Goal: Information Seeking & Learning: Find specific fact

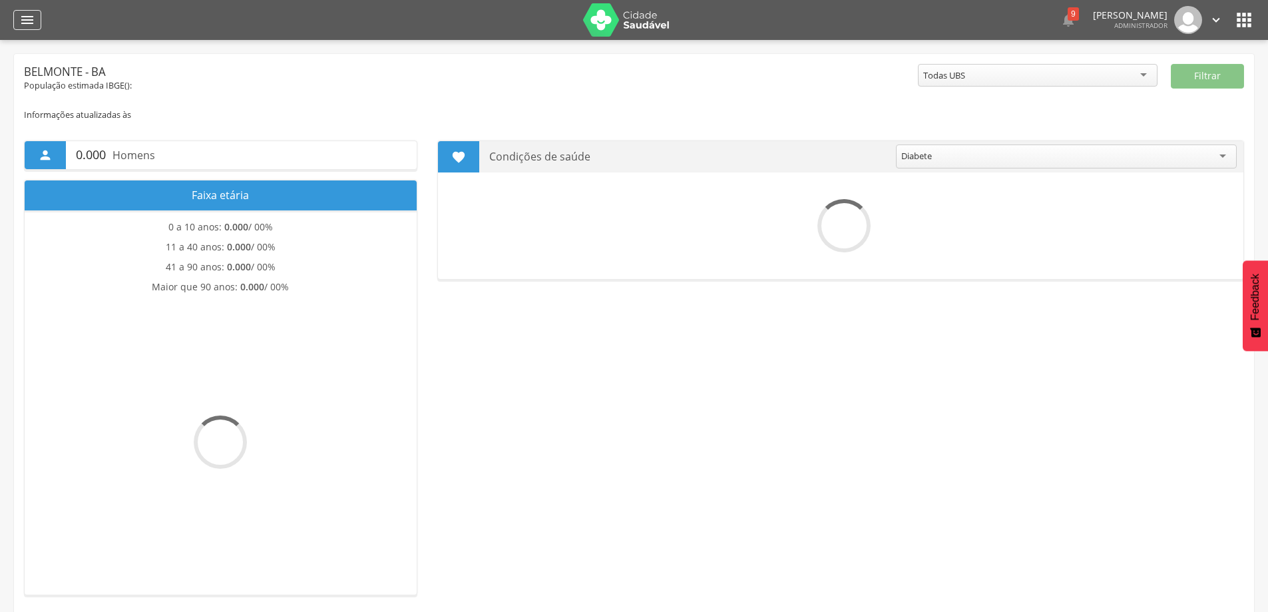
click at [29, 19] on icon "" at bounding box center [27, 20] width 16 height 16
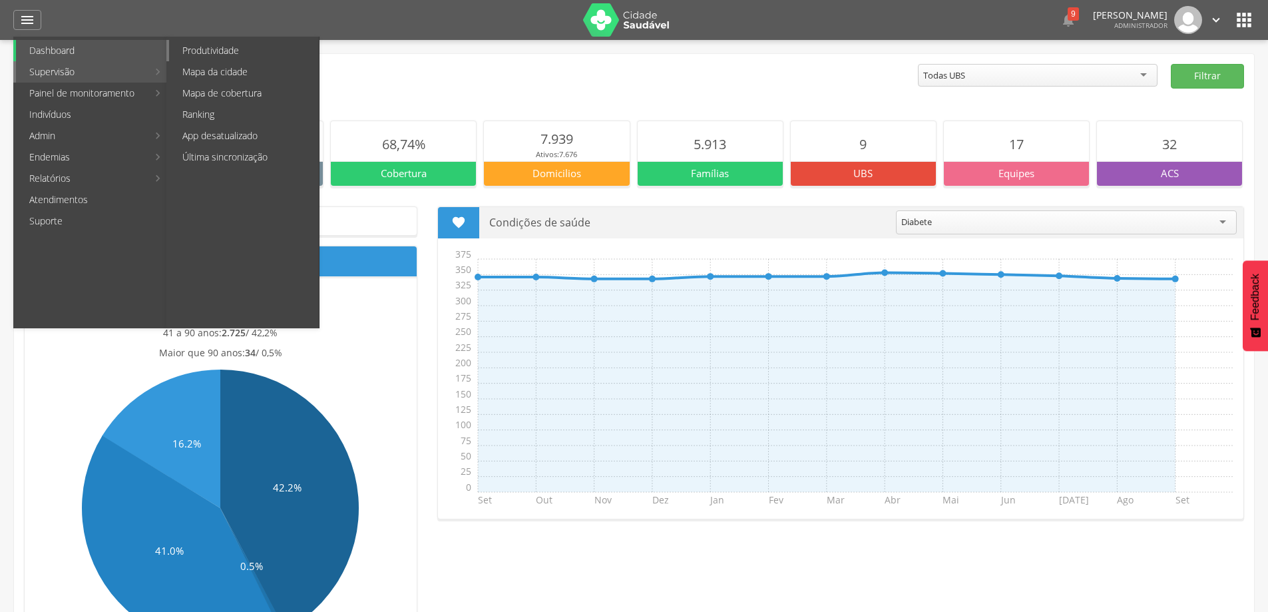
click at [187, 57] on link "Produtividade" at bounding box center [244, 50] width 150 height 21
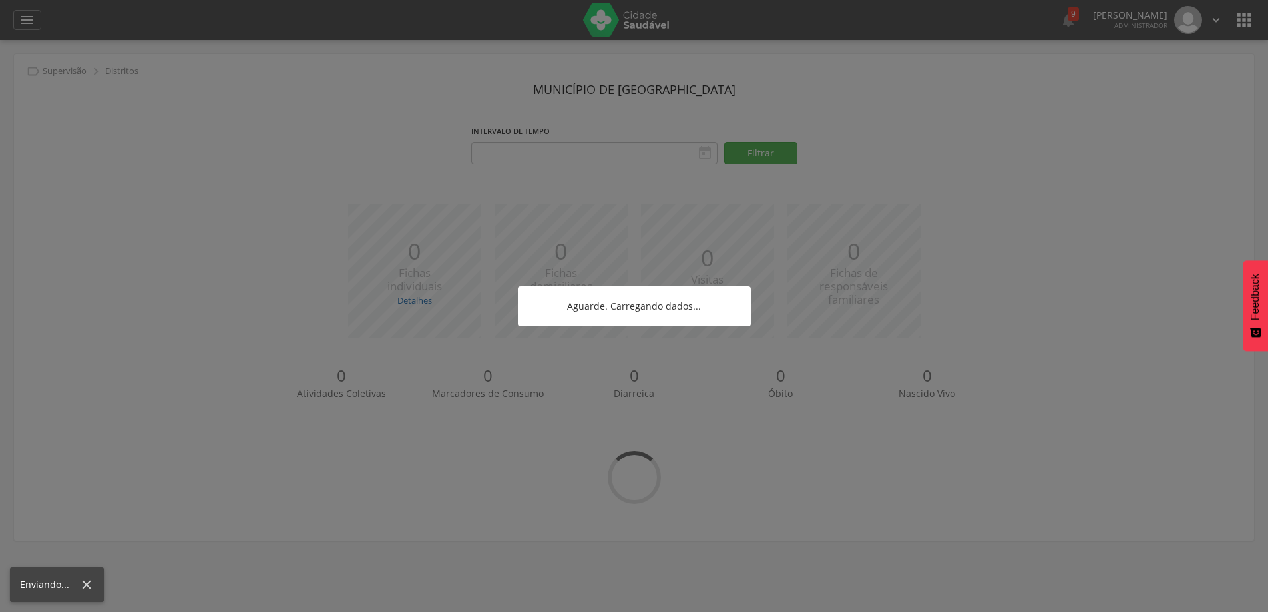
type input "**********"
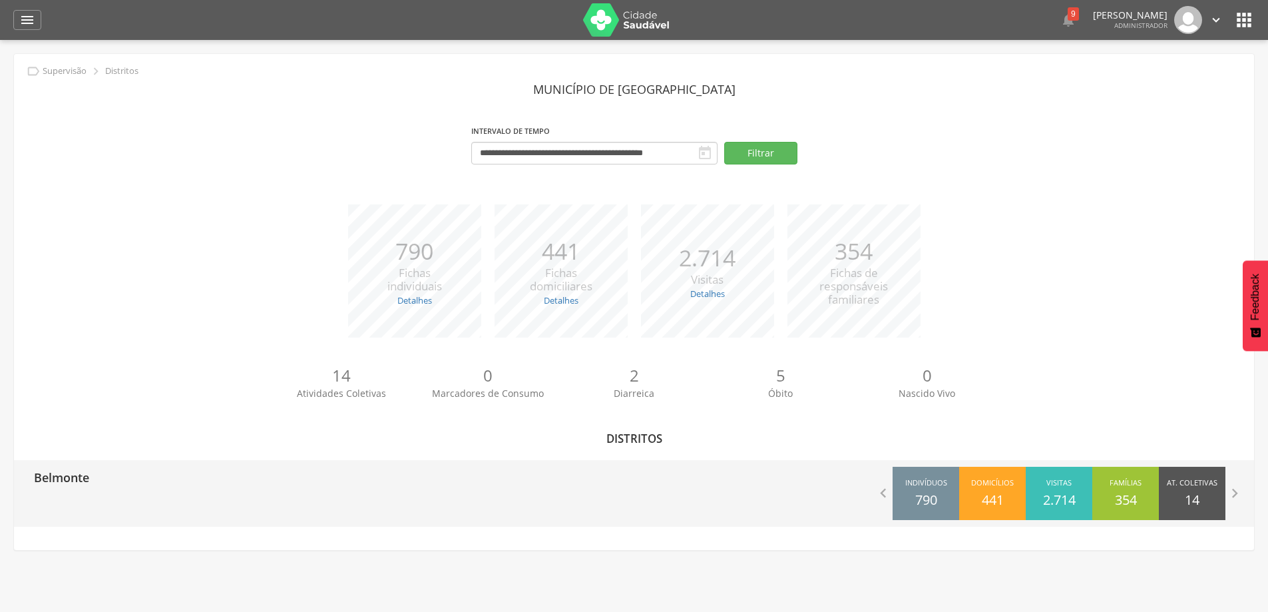
click at [70, 477] on p "Belmonte" at bounding box center [61, 473] width 55 height 27
type input "**********"
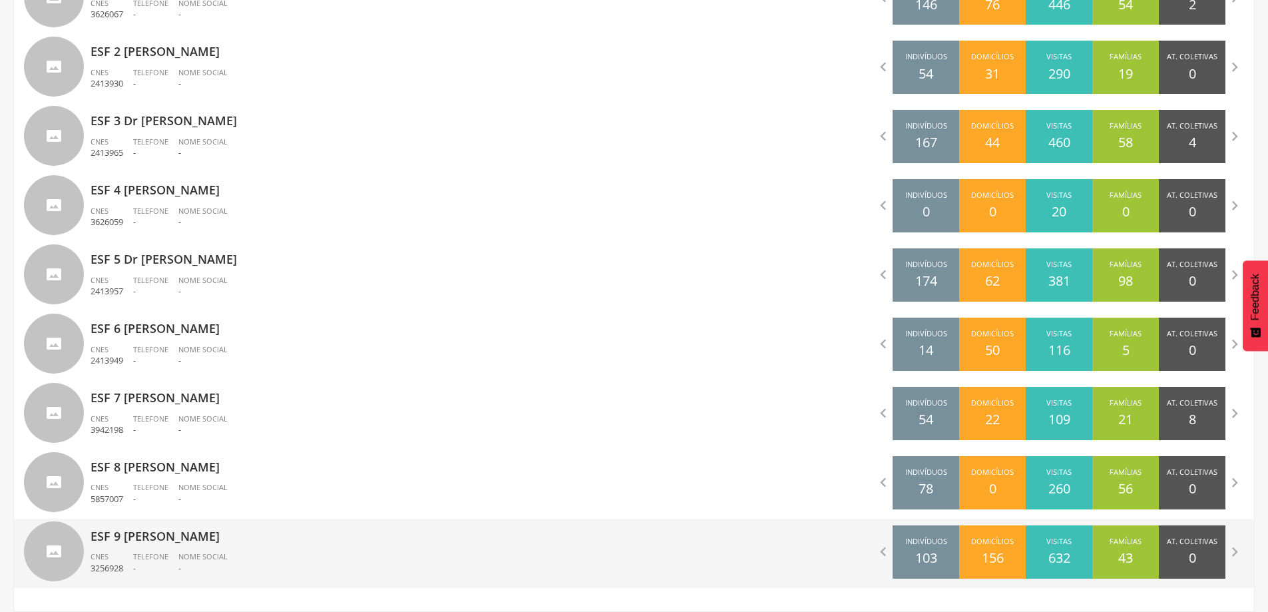
scroll to position [301, 0]
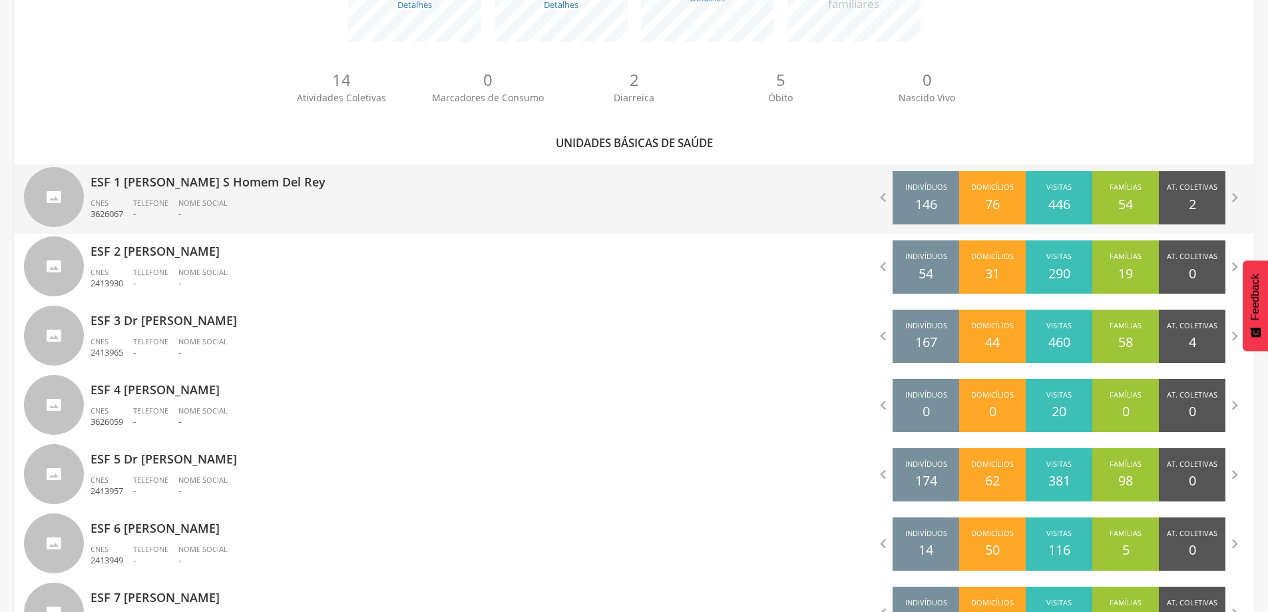
click at [244, 204] on ul "CNES 3626067 Telefone - Nome Social -" at bounding box center [358, 212] width 534 height 29
type input "**********"
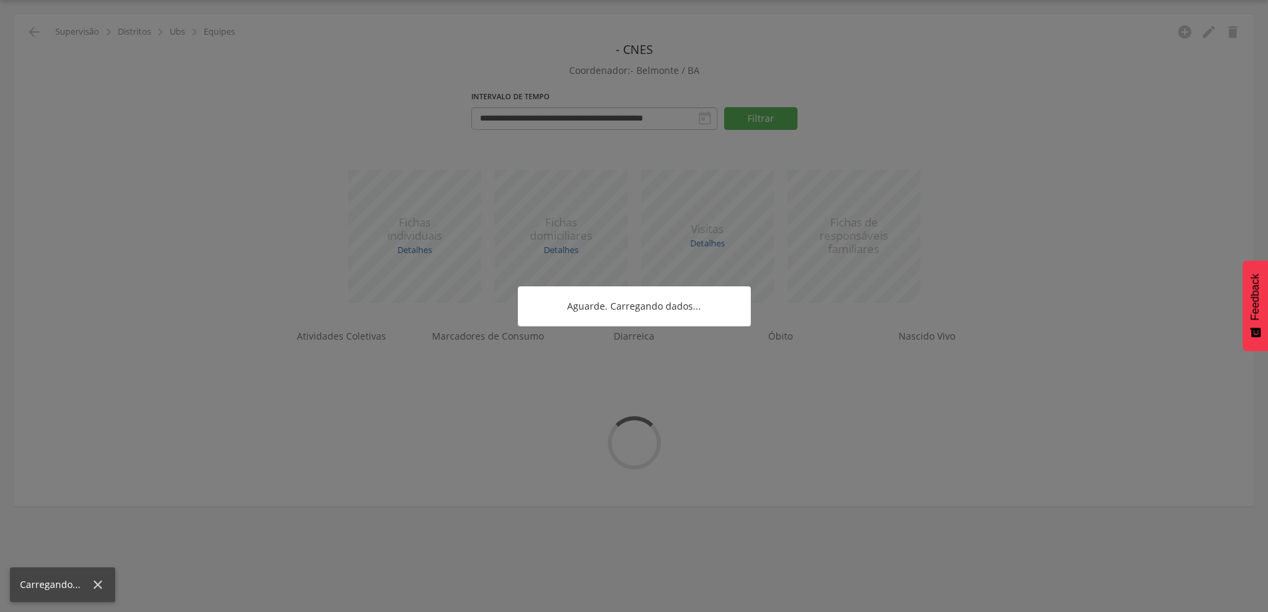
scroll to position [40, 0]
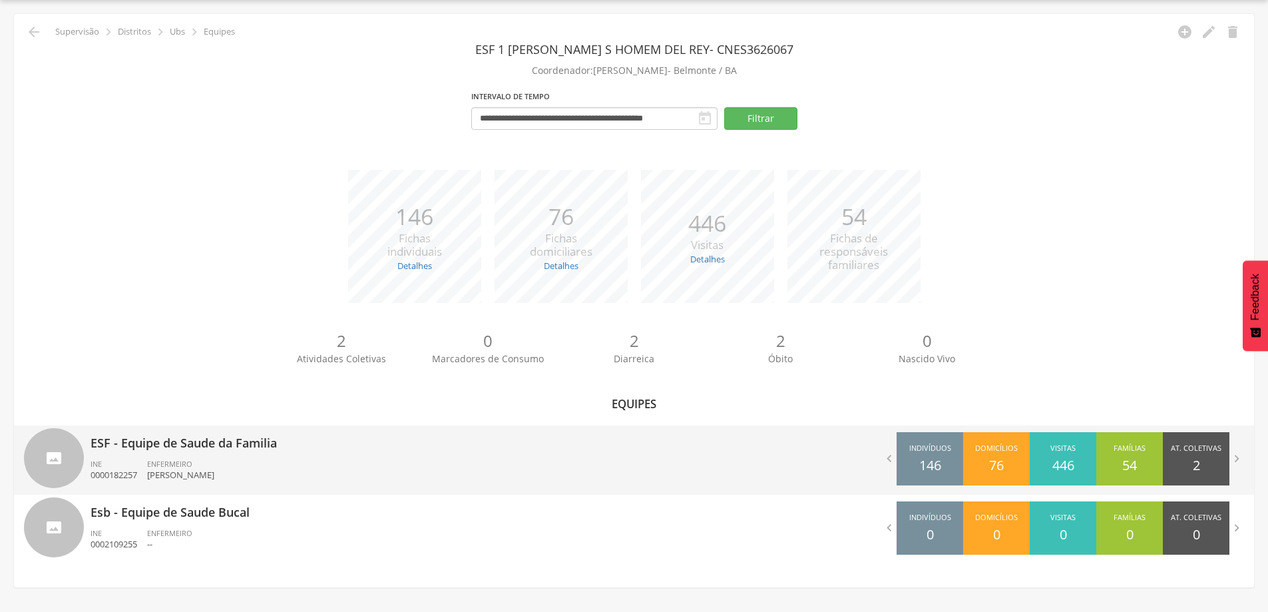
click at [214, 475] on p "[PERSON_NAME]" at bounding box center [180, 475] width 67 height 13
type input "**********"
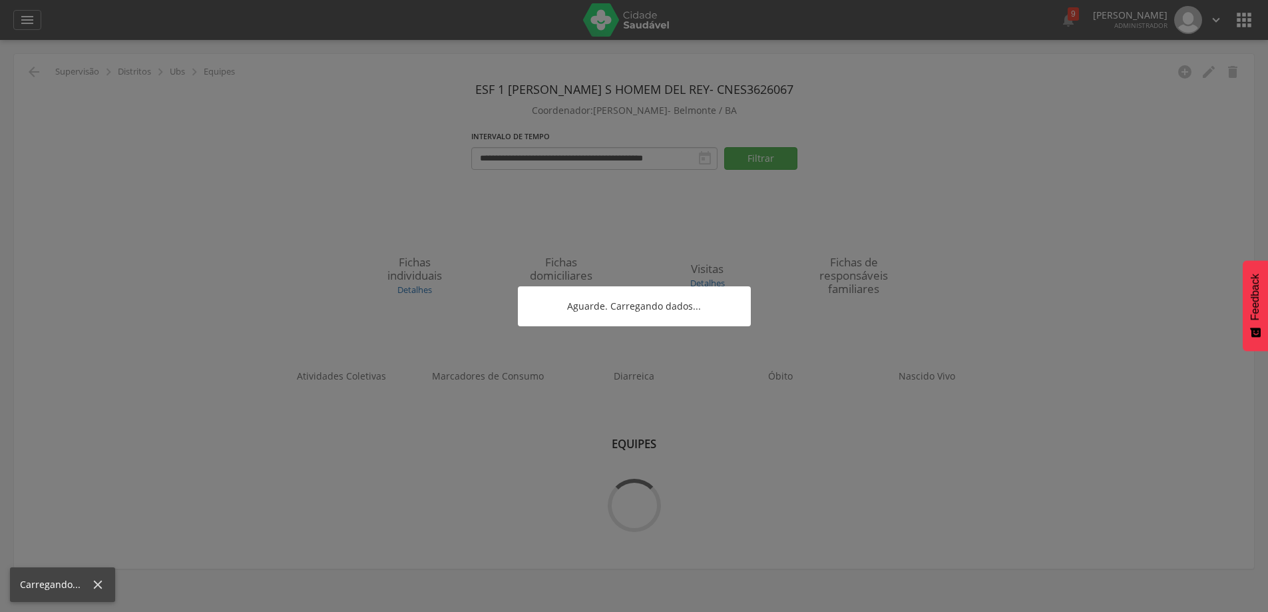
scroll to position [40, 0]
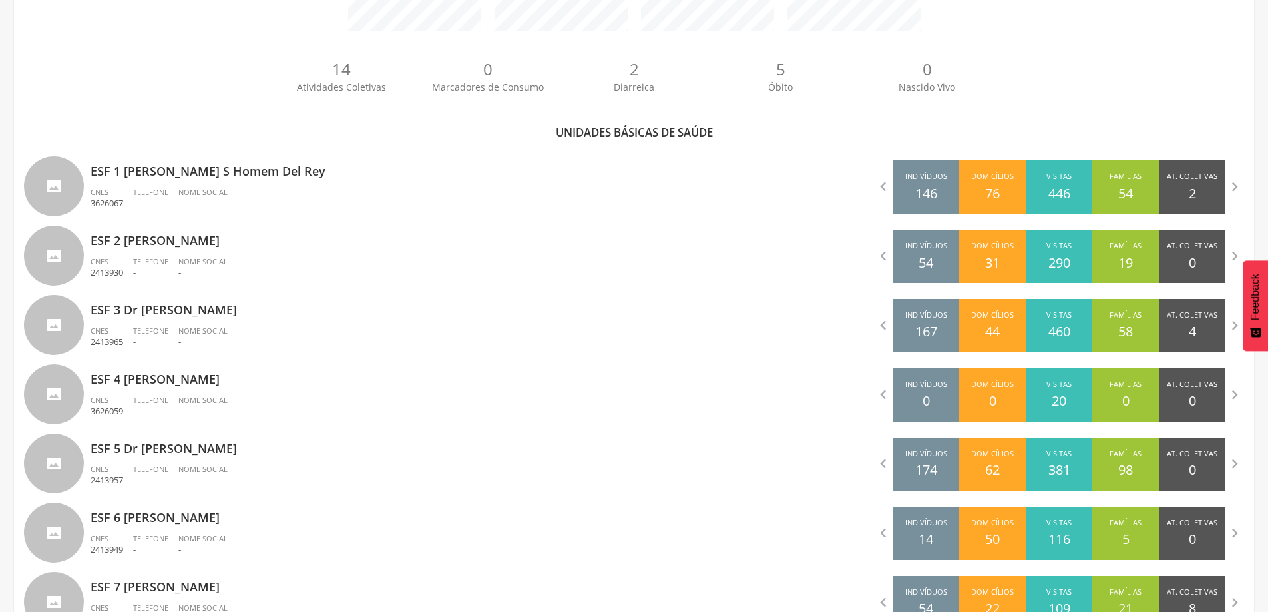
scroll to position [333, 0]
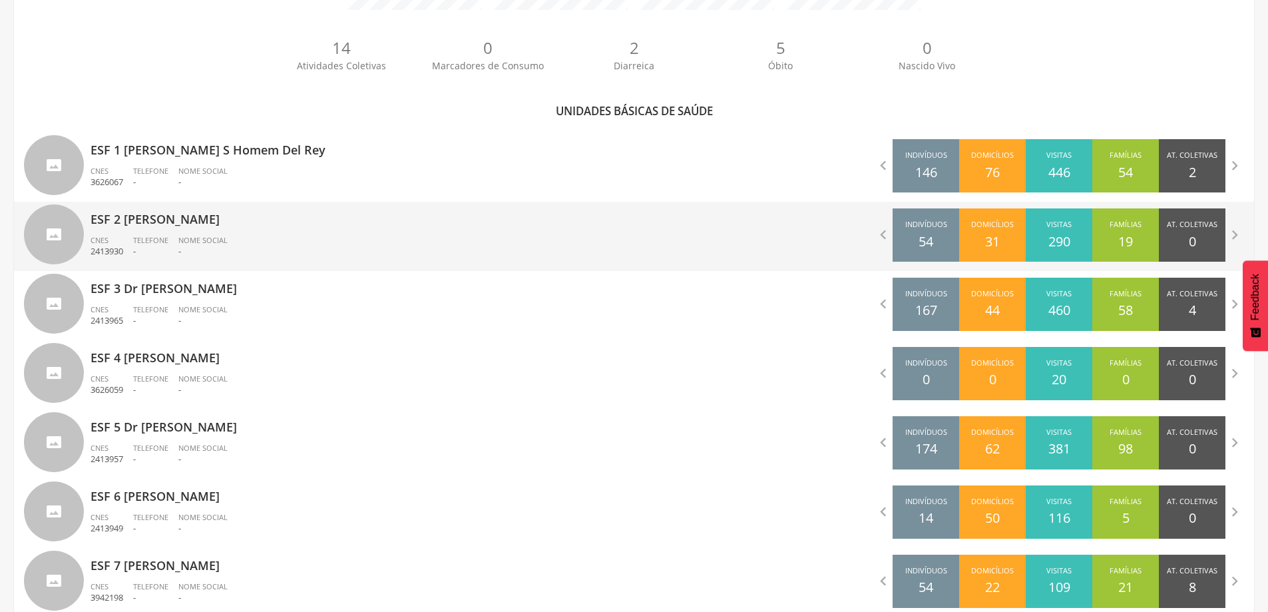
click at [187, 233] on div "ESF 2 [PERSON_NAME] CNES 2413930 Telefone - Nome Social -" at bounding box center [358, 236] width 534 height 69
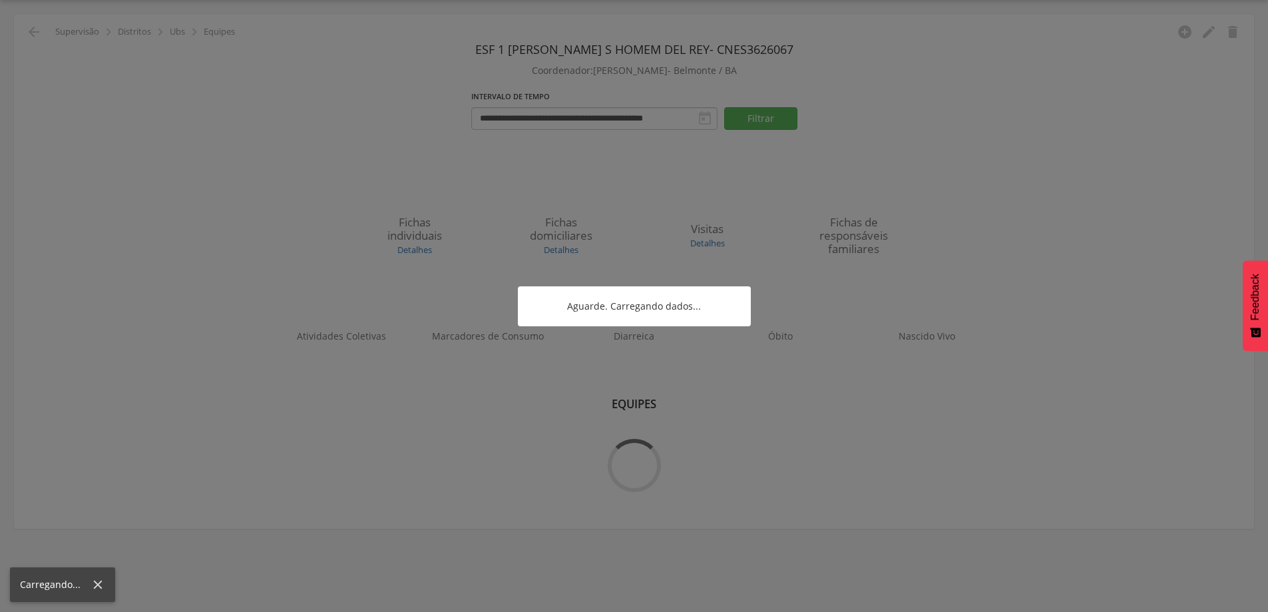
scroll to position [40, 0]
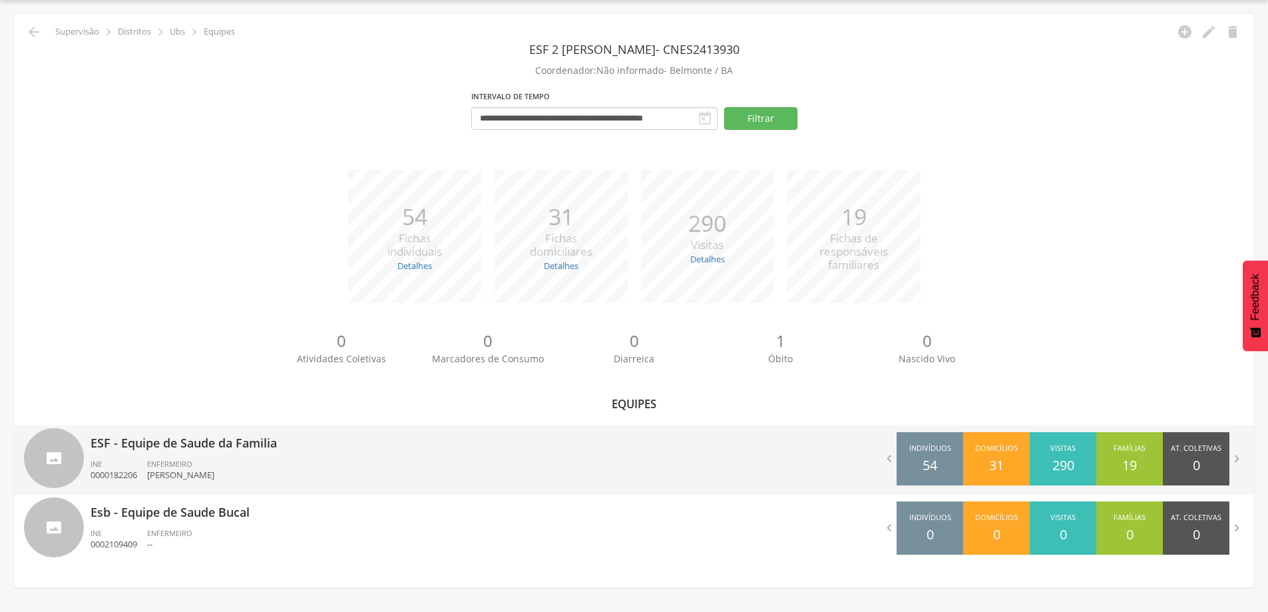
click at [142, 451] on p "ESF - Equipe de Saude da Familia" at bounding box center [358, 438] width 534 height 27
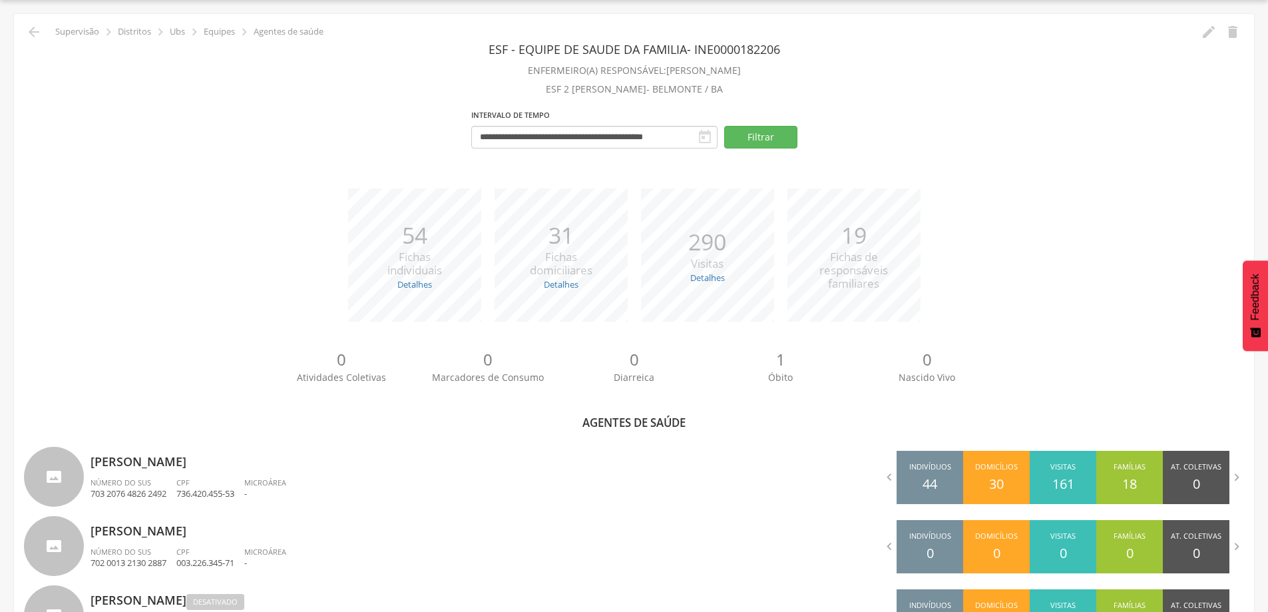
scroll to position [246, 0]
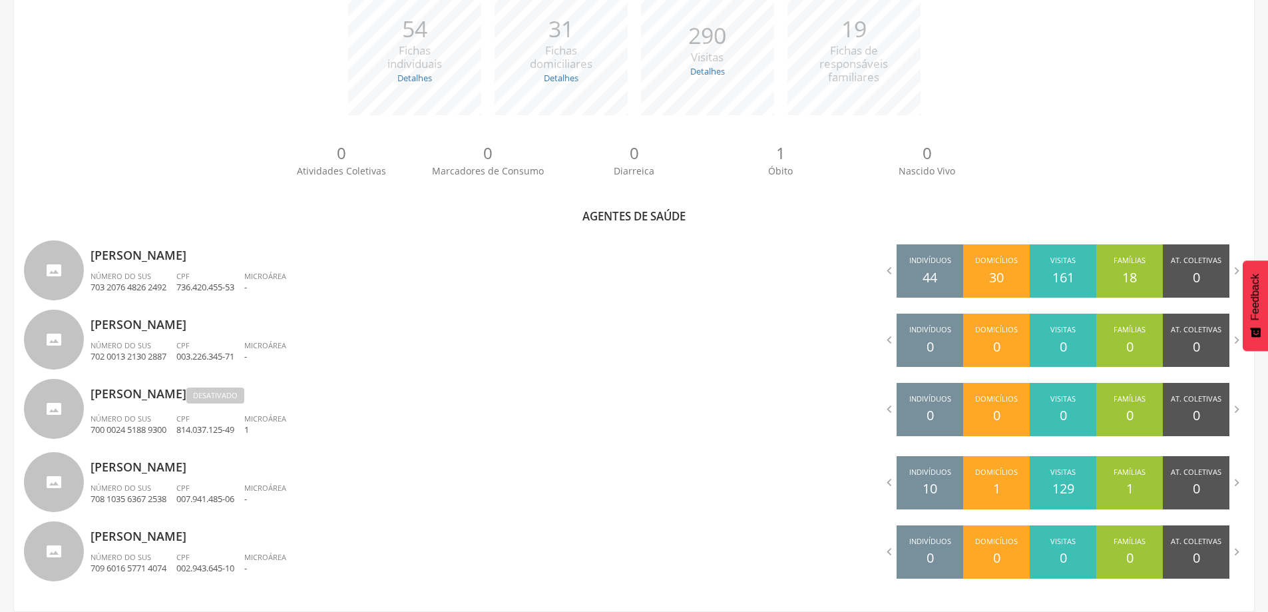
scroll to position [40, 0]
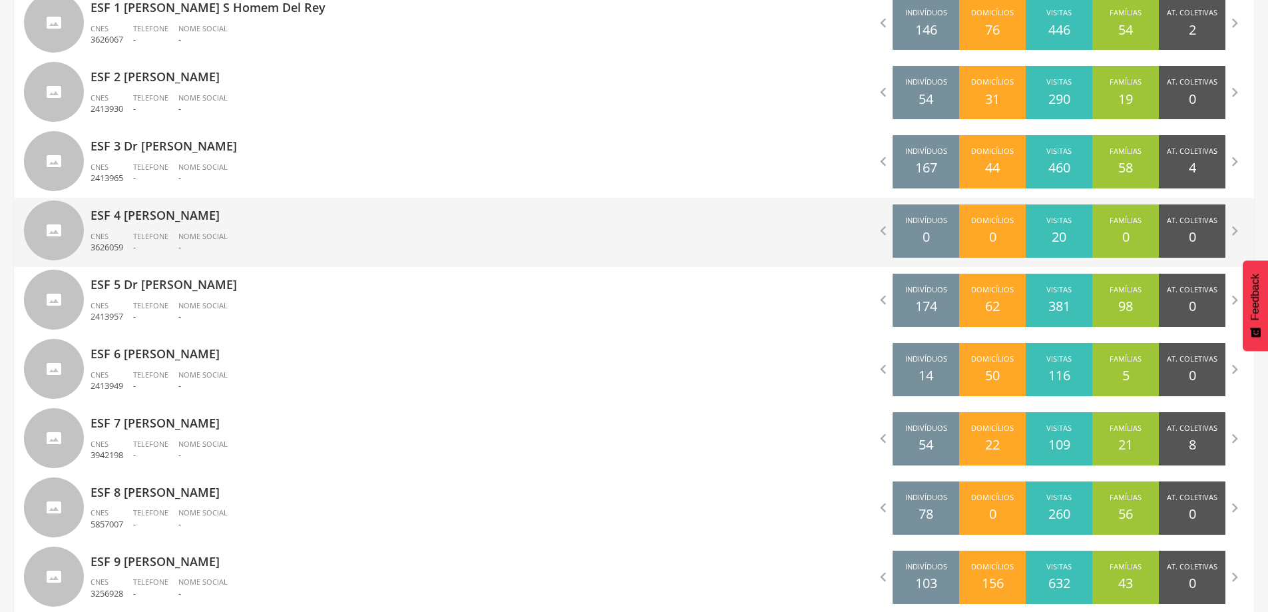
scroll to position [501, 0]
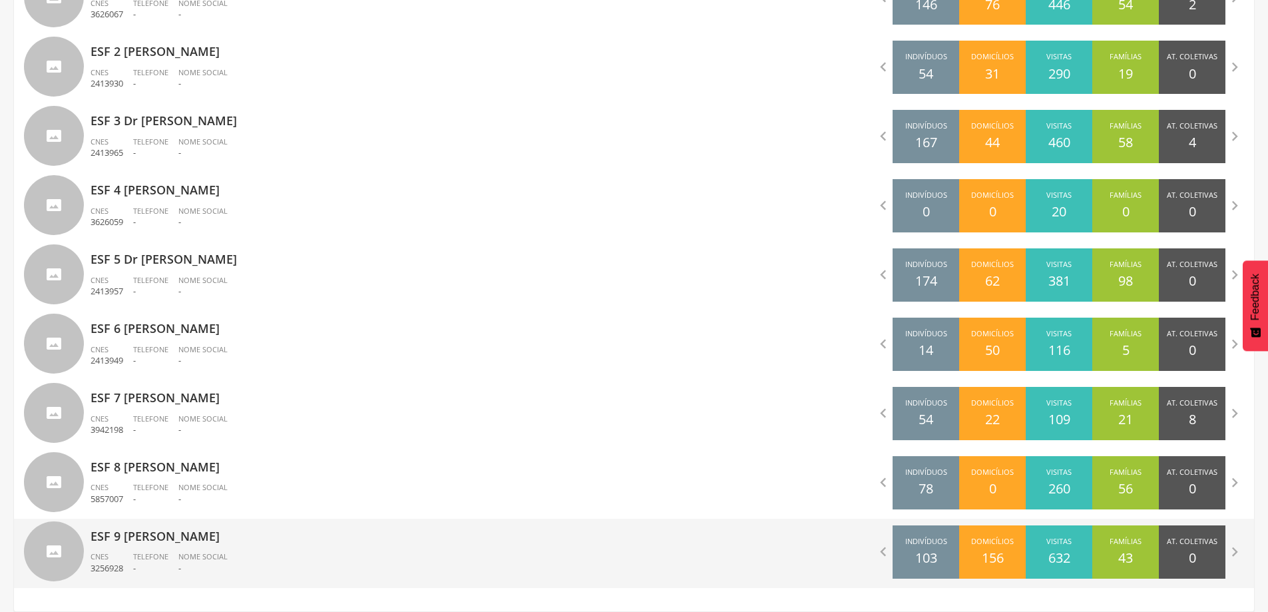
click at [182, 527] on p "ESF 9 [PERSON_NAME]" at bounding box center [358, 532] width 534 height 27
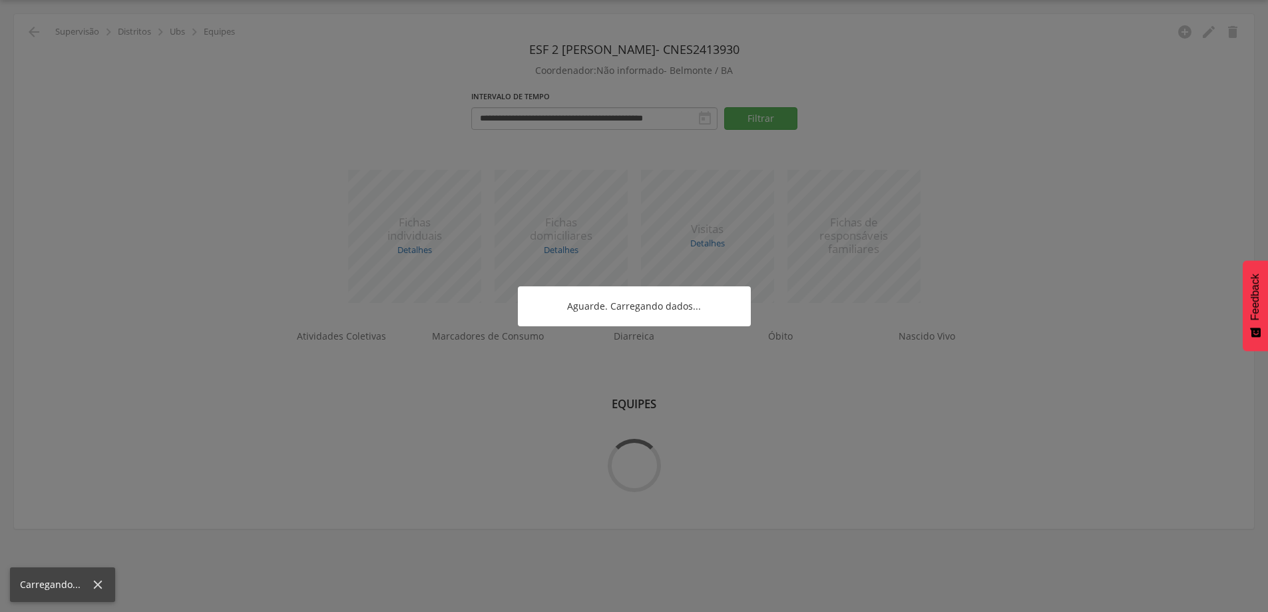
scroll to position [40, 0]
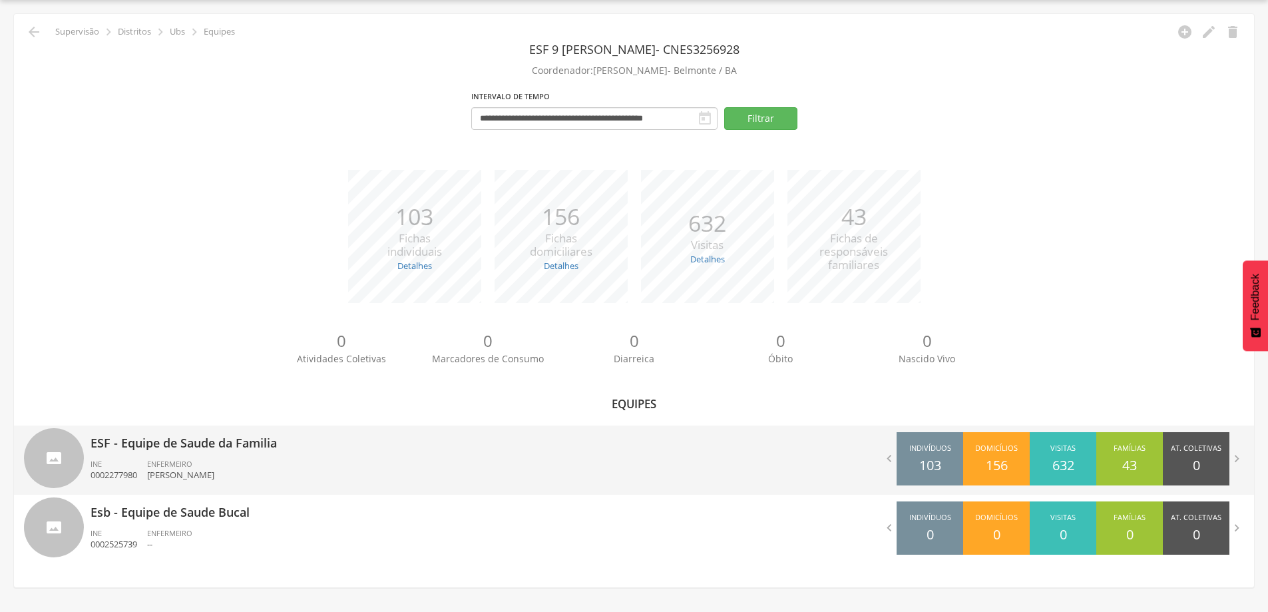
click at [218, 465] on div "ENFERMEIRO [PERSON_NAME]" at bounding box center [185, 470] width 77 height 23
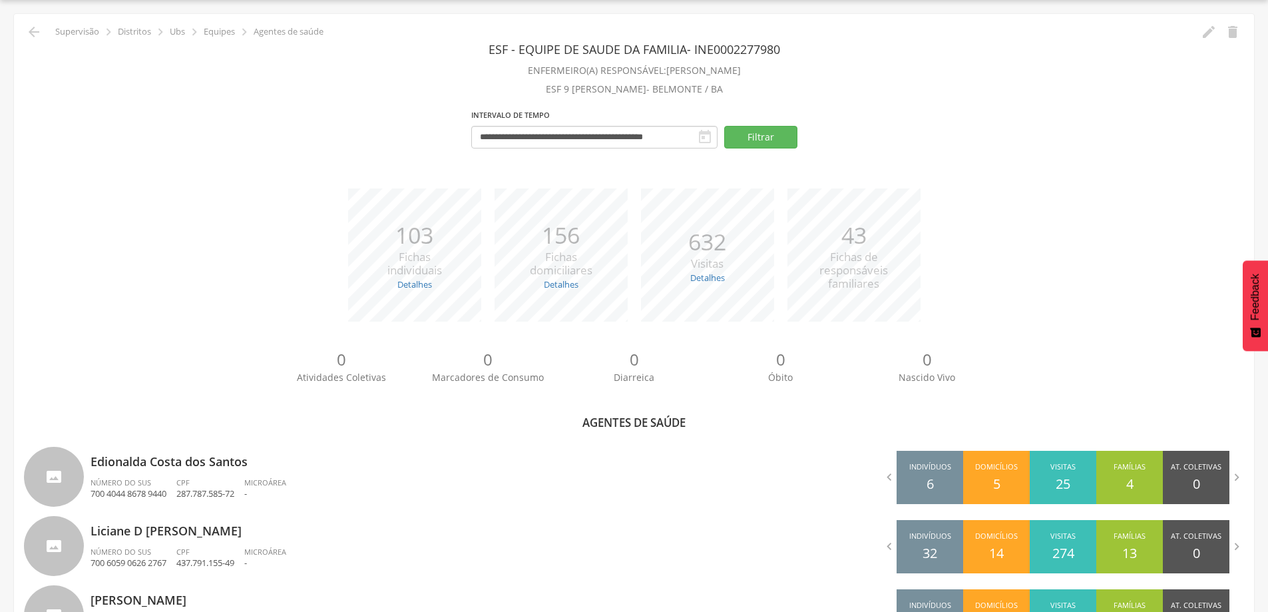
scroll to position [173, 0]
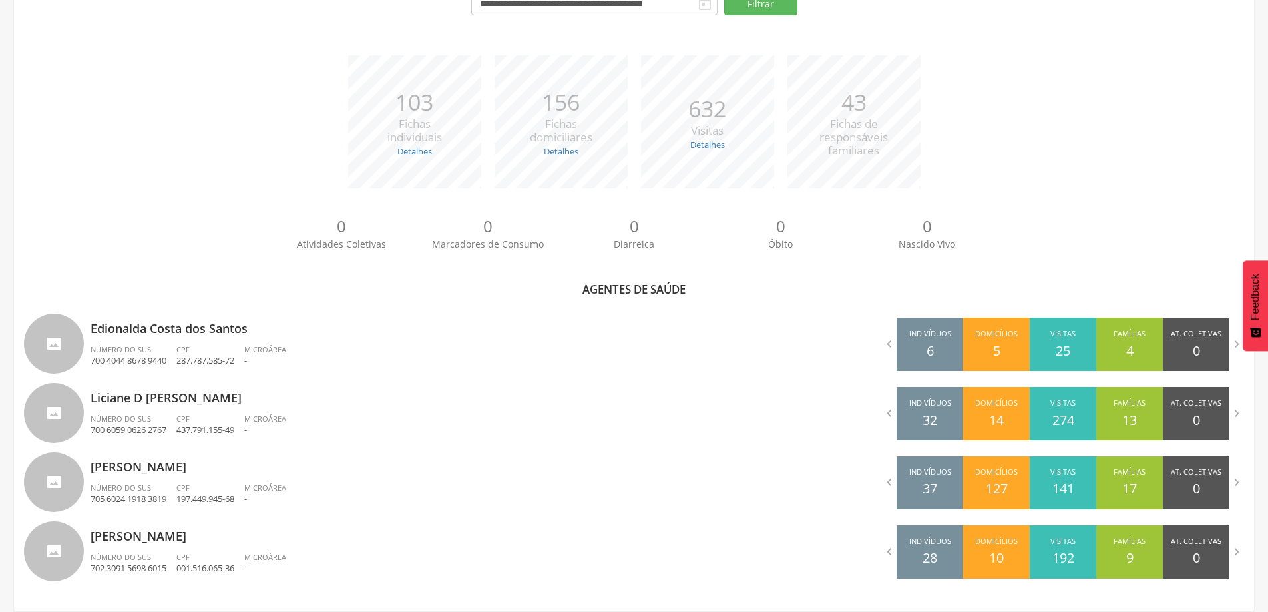
scroll to position [40, 0]
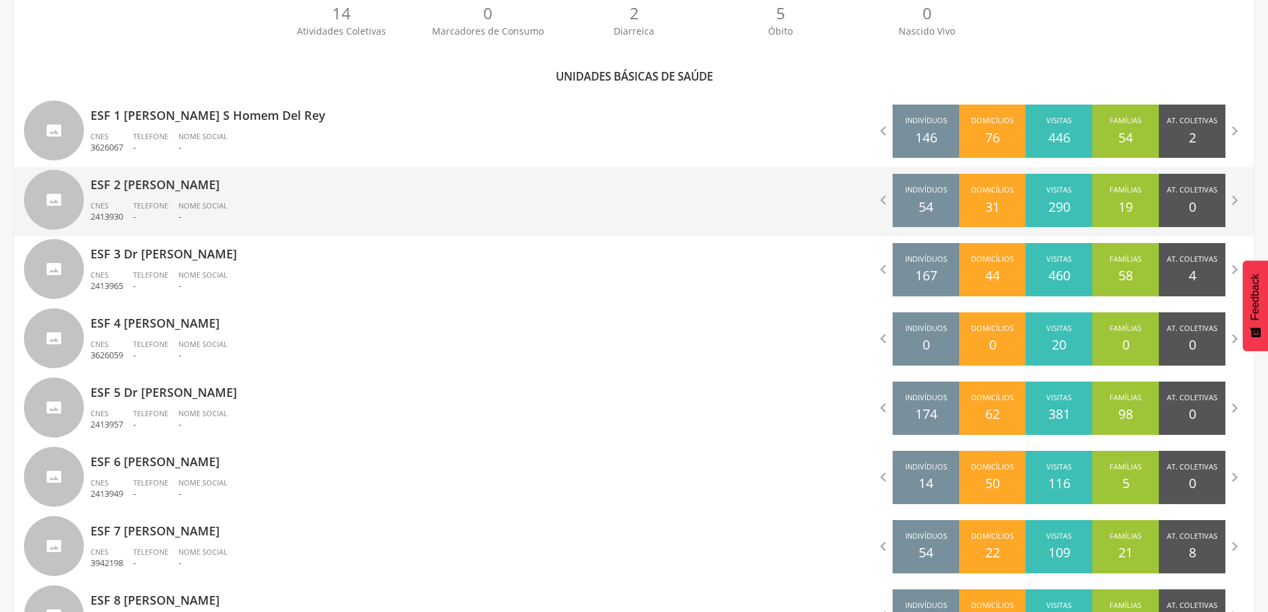
scroll to position [501, 0]
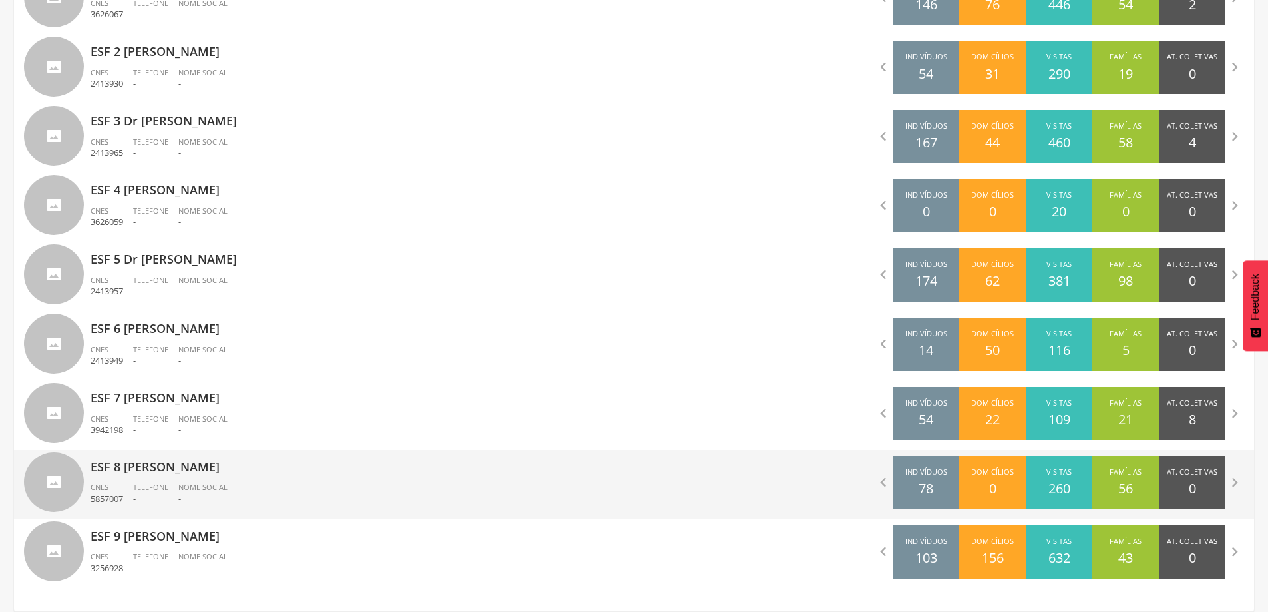
click at [200, 474] on p "ESF 8 [PERSON_NAME]" at bounding box center [358, 462] width 534 height 27
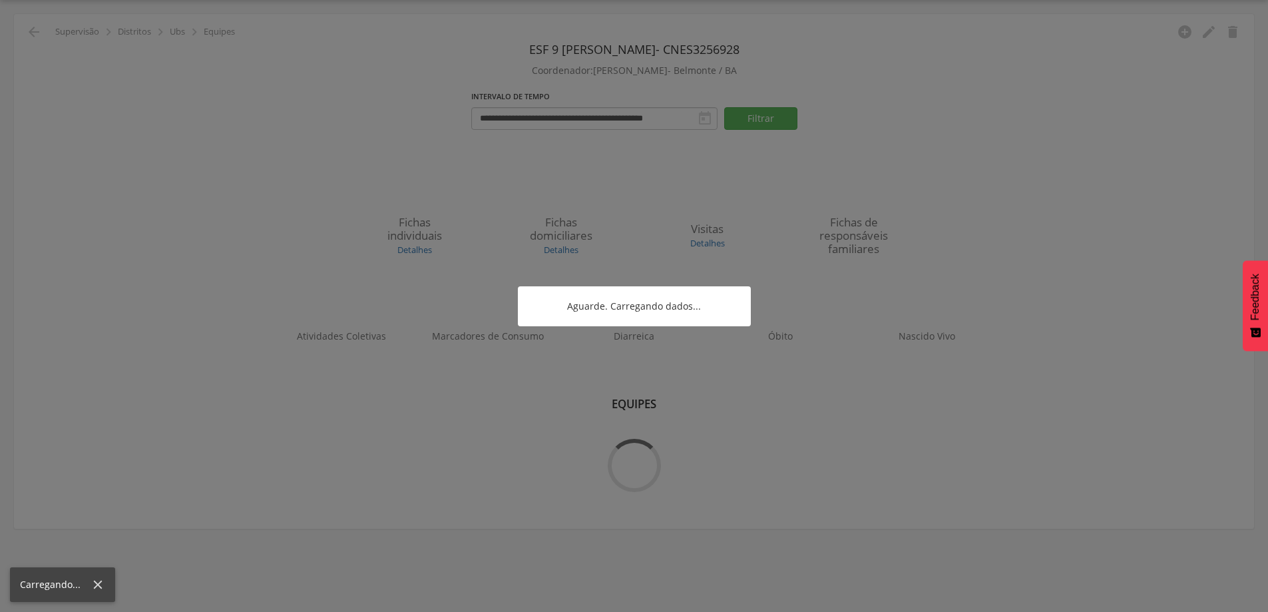
scroll to position [40, 0]
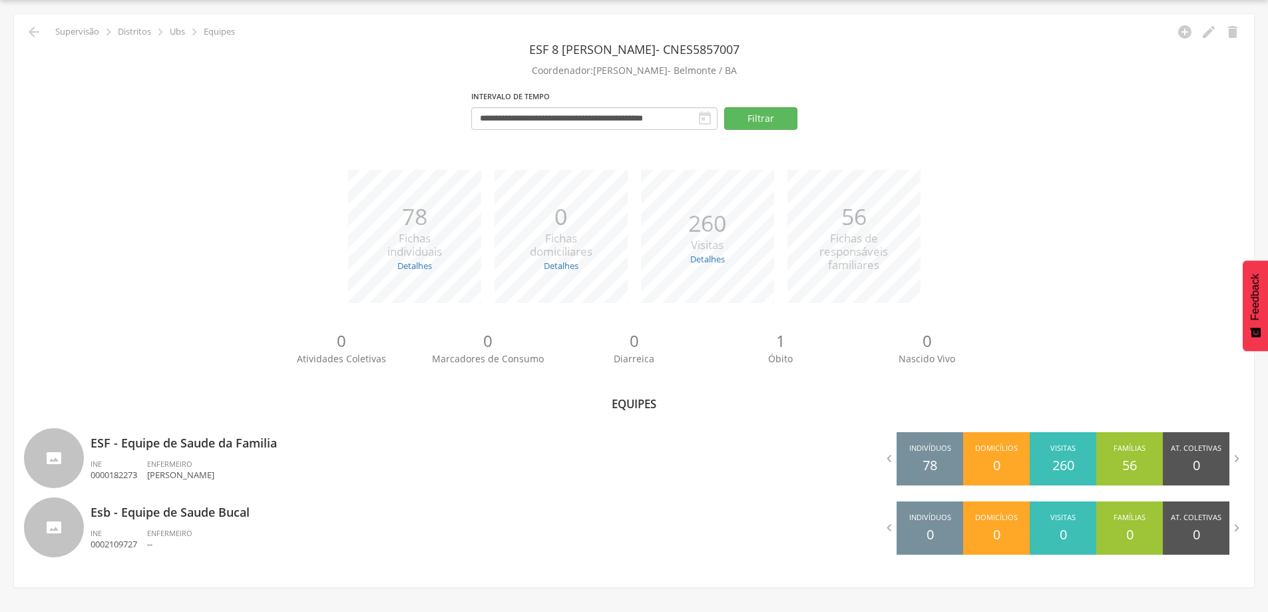
click at [182, 283] on div "*** 78 Fichas individuais Detalhes Novas: 0 Atualizadas: 78 *** 0 Fichas domici…" at bounding box center [634, 243] width 1220 height 146
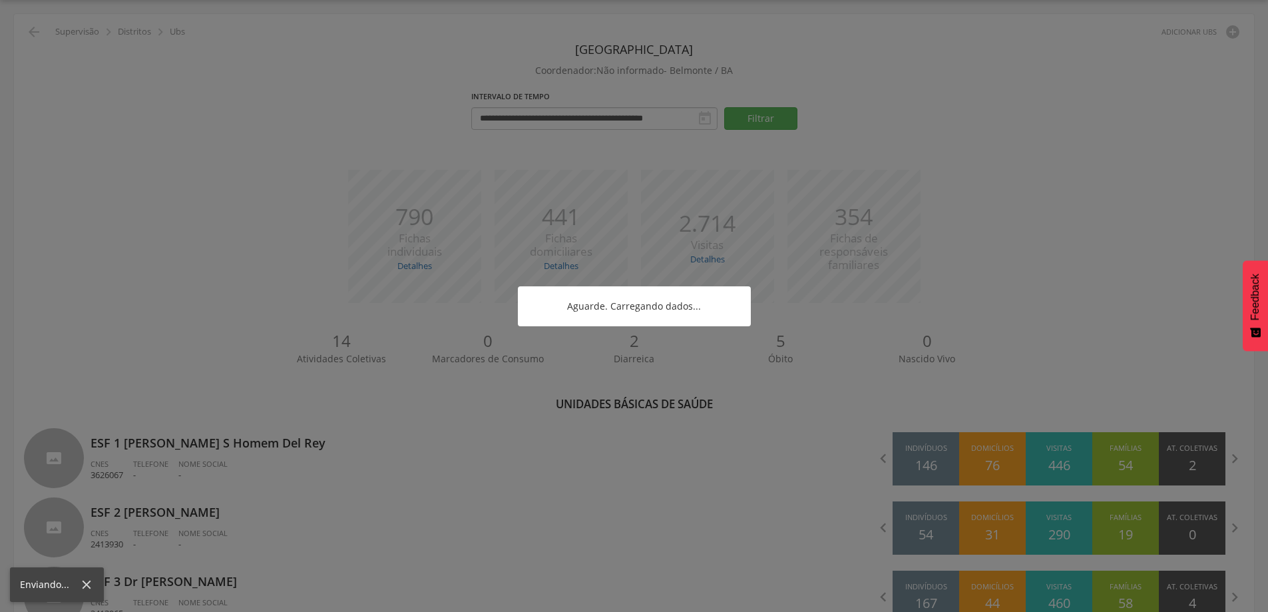
scroll to position [501, 0]
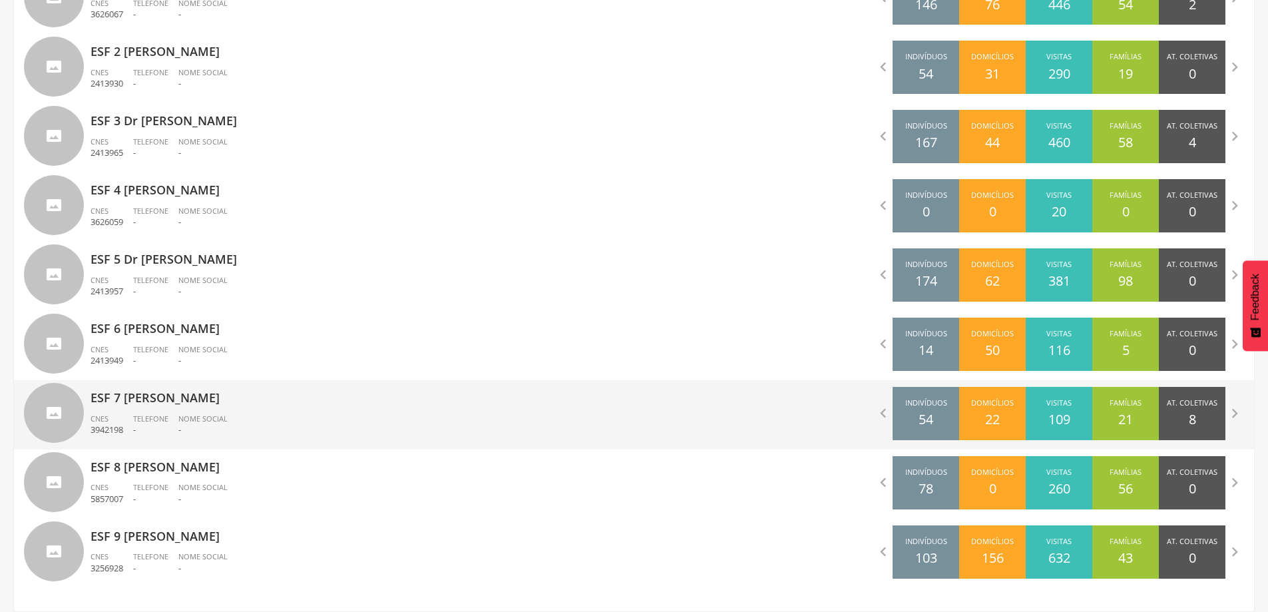
click at [253, 400] on p "ESF 7 [PERSON_NAME]" at bounding box center [358, 393] width 534 height 27
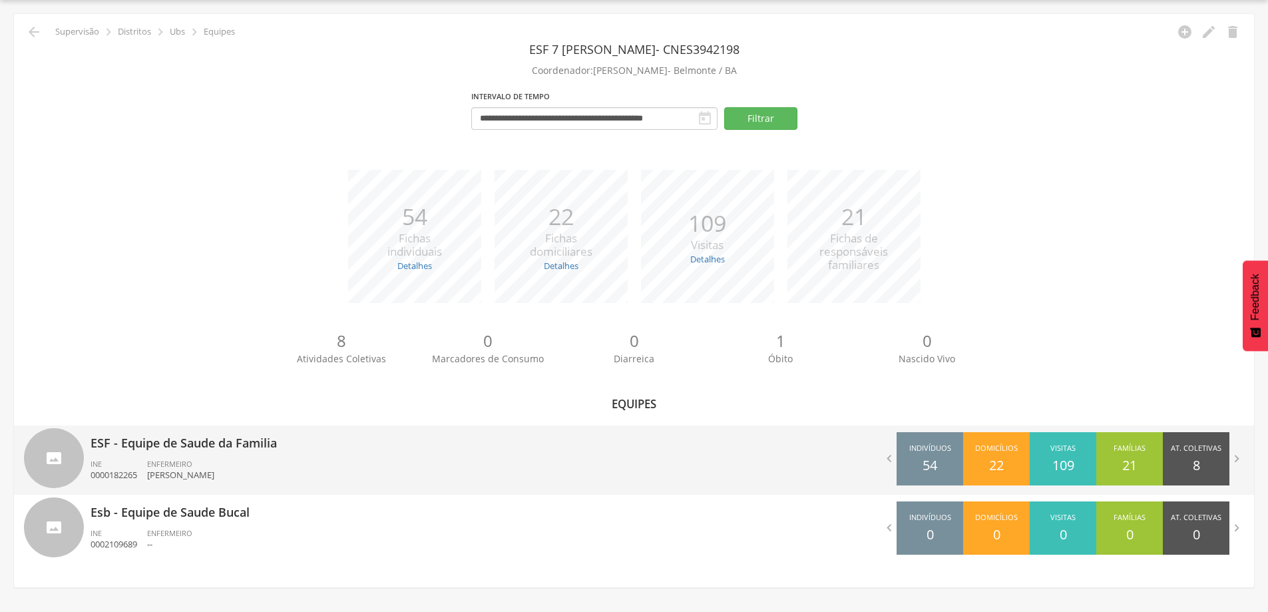
click at [216, 465] on div "ENFERMEIRO [PERSON_NAME]" at bounding box center [185, 470] width 77 height 23
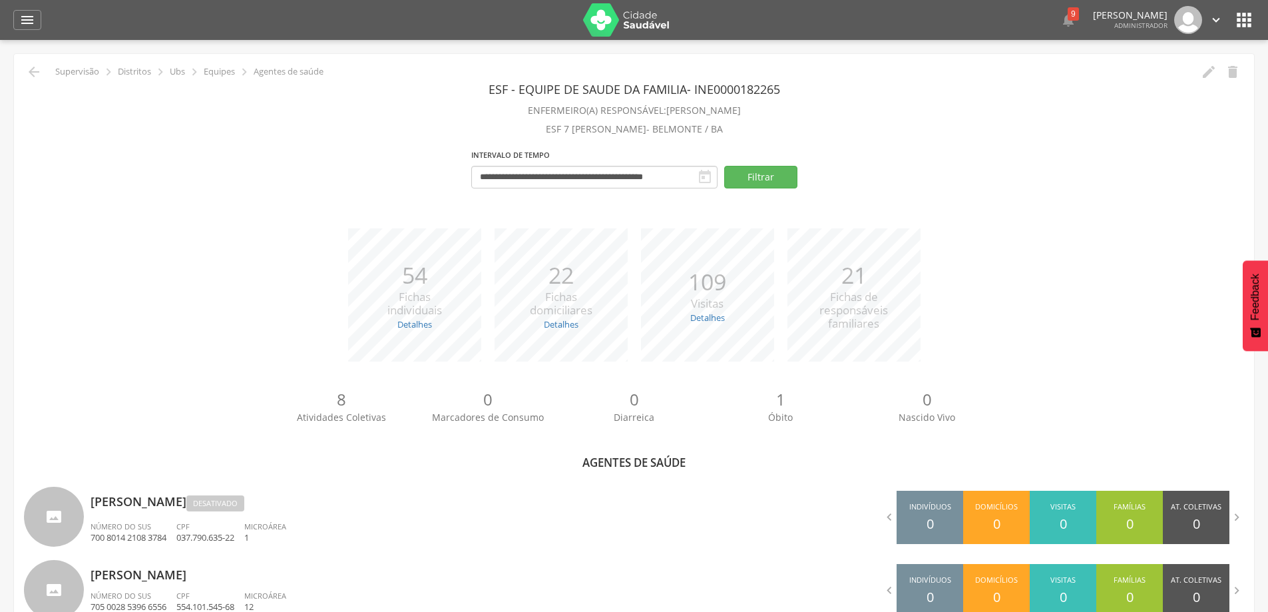
click at [938, 266] on div "*** 54 Fichas individuais Detalhes Novas: 3 Atualizadas: 51 *** 22 Fichas domic…" at bounding box center [634, 301] width 1220 height 146
